Goal: Go to known website: Access a specific website the user already knows

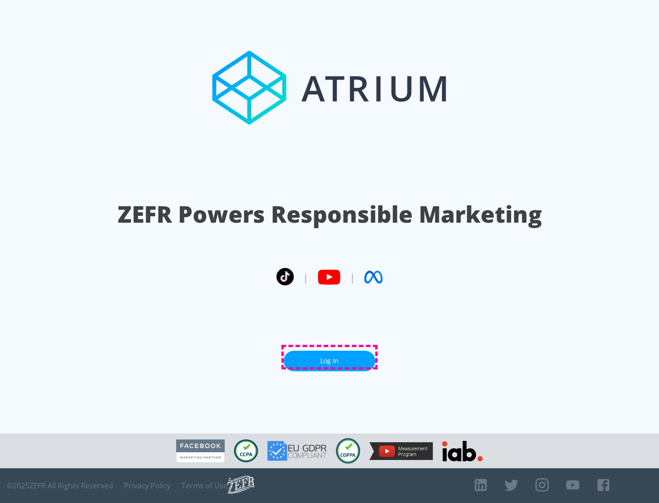
click at [329, 357] on link "Log In" at bounding box center [329, 361] width 91 height 21
